Goal: Task Accomplishment & Management: Use online tool/utility

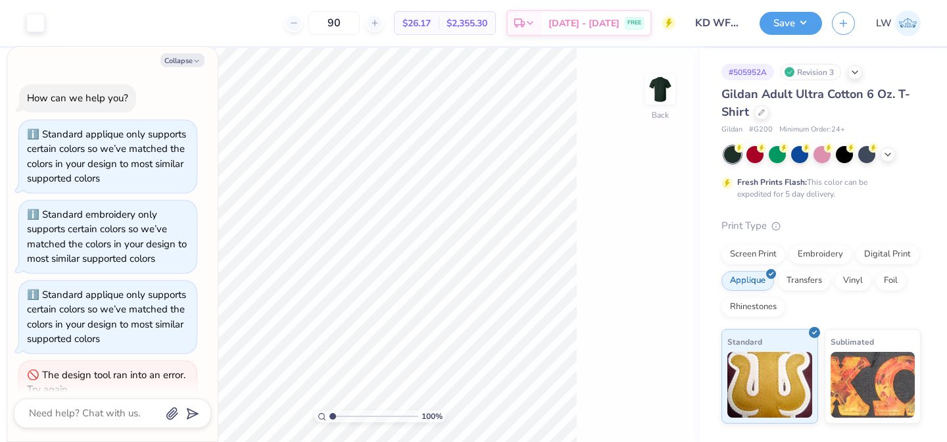
scroll to position [42, 0]
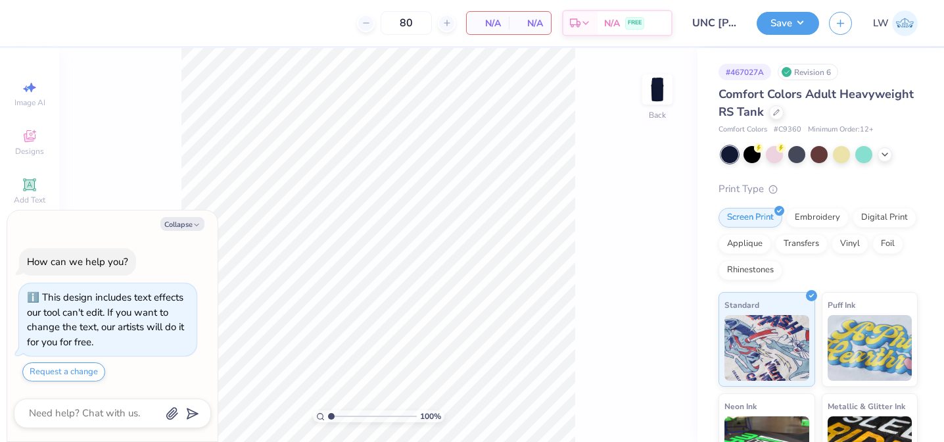
type textarea "x"
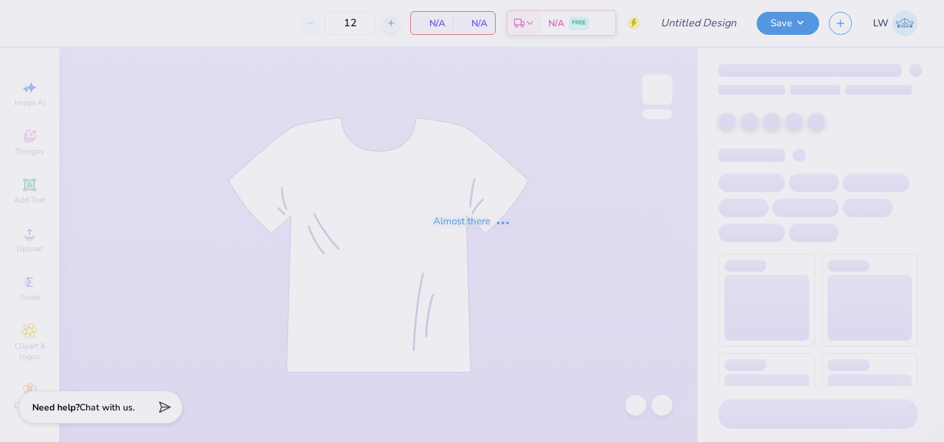
type input "UNC [PERSON_NAME] S25"
type input "188"
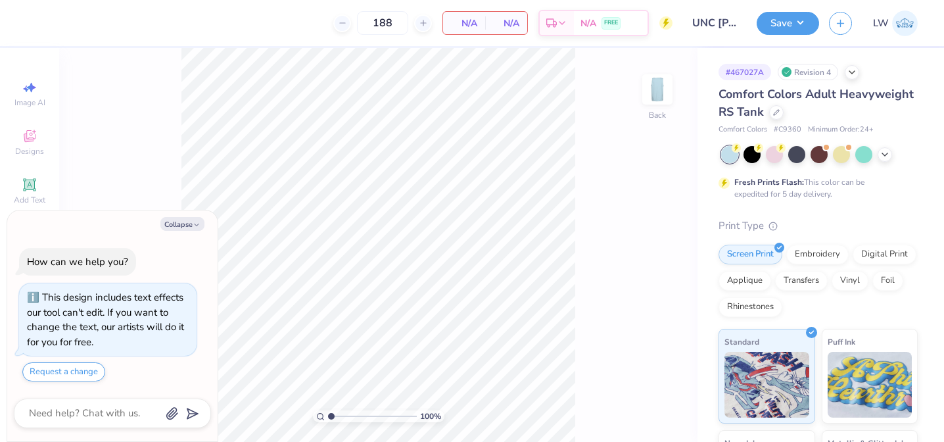
type textarea "x"
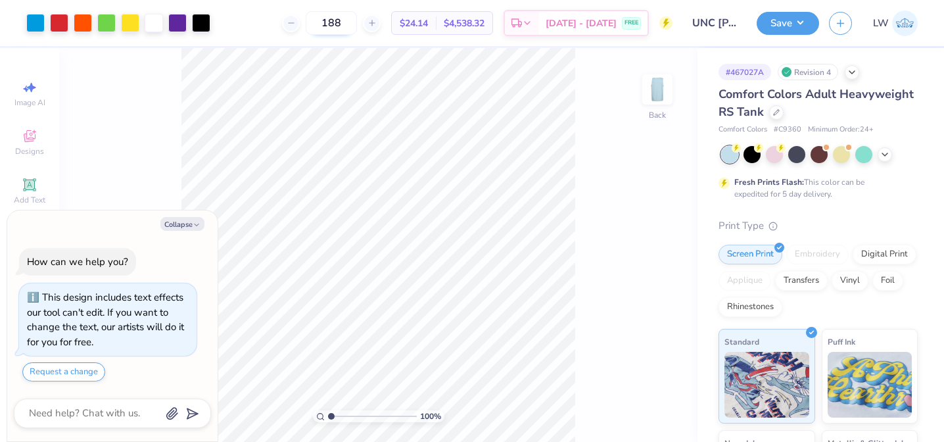
drag, startPoint x: 350, startPoint y: 20, endPoint x: 320, endPoint y: 13, distance: 31.0
click at [320, 13] on input "188" at bounding box center [331, 23] width 51 height 24
type input "2"
type input "30"
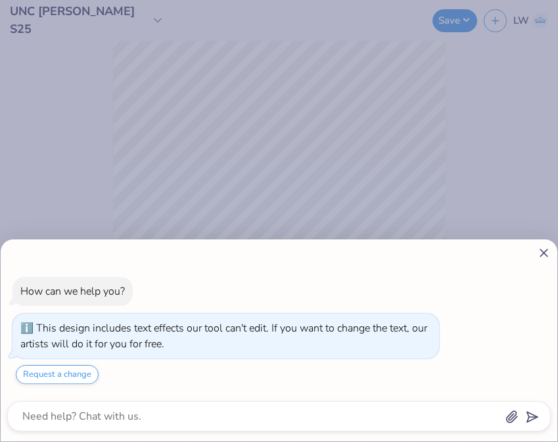
type textarea "x"
